Goal: Check status: Check status

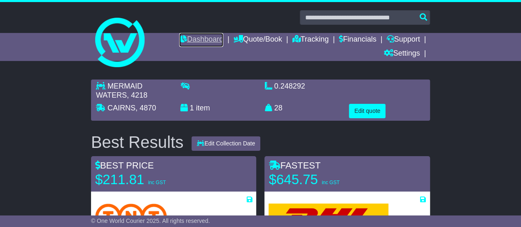
click at [193, 38] on link "Dashboard" at bounding box center [201, 40] width 44 height 14
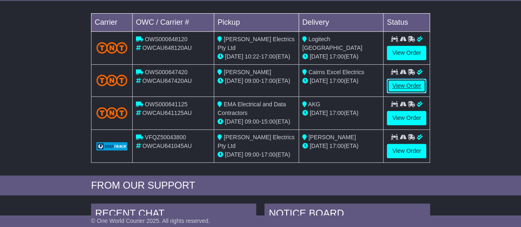
click at [402, 82] on link "View Order" at bounding box center [407, 86] width 40 height 14
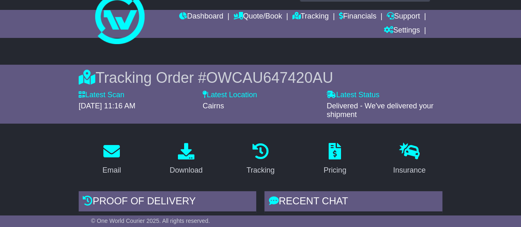
scroll to position [41, 0]
